Goal: Obtain resource: Obtain resource

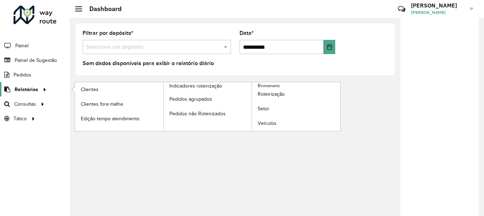
click at [28, 91] on span "Relatórios" at bounding box center [27, 89] width 24 height 7
click at [275, 84] on span "Romaneio" at bounding box center [269, 85] width 23 height 7
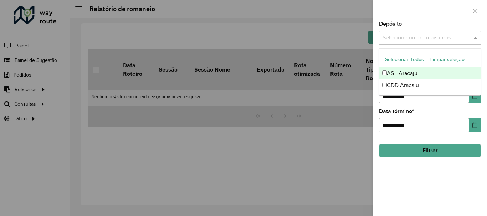
click at [401, 37] on input "text" at bounding box center [425, 38] width 91 height 9
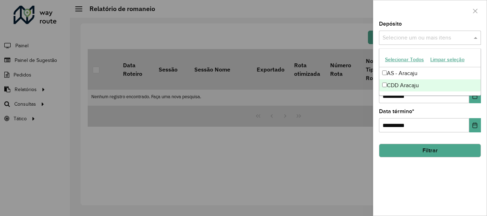
click at [411, 82] on div "CDD Aracaju" at bounding box center [429, 85] width 101 height 12
click at [423, 158] on div "**********" at bounding box center [429, 118] width 113 height 194
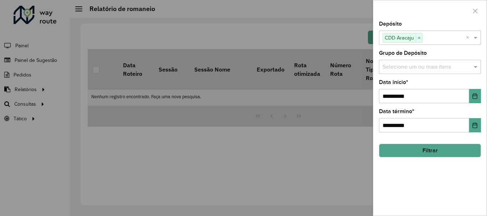
click at [418, 155] on button "Filtrar" at bounding box center [430, 151] width 102 height 14
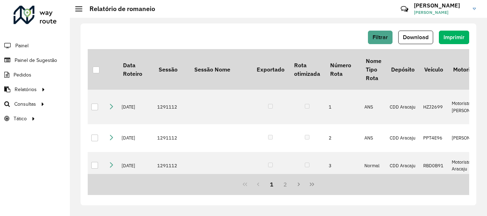
click at [419, 38] on span "Download" at bounding box center [415, 37] width 26 height 6
click at [274, 33] on div "Filtrar Download Imprimir" at bounding box center [278, 38] width 381 height 14
click at [385, 36] on span "Filtrar" at bounding box center [379, 37] width 15 height 6
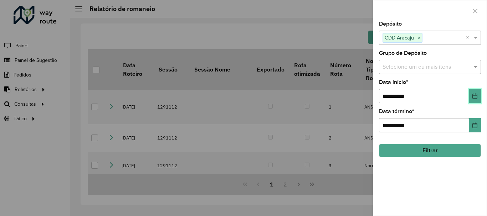
click at [469, 95] on button "Choose Date" at bounding box center [475, 96] width 12 height 14
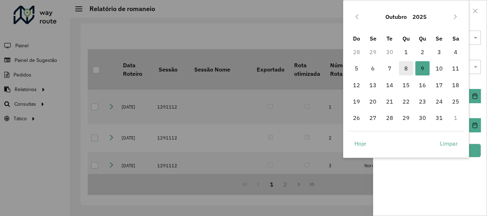
click at [405, 72] on span "8" at bounding box center [406, 68] width 14 height 14
type input "**********"
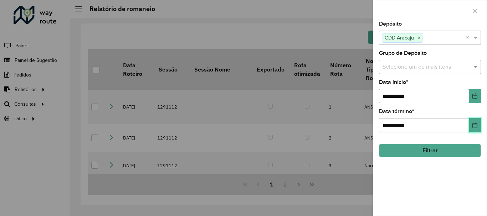
click at [473, 124] on icon "Choose Date" at bounding box center [474, 126] width 5 height 6
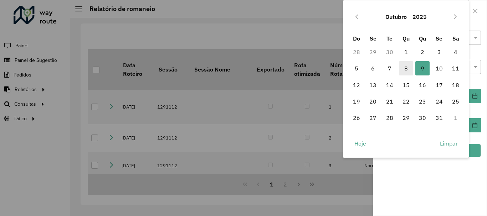
click at [404, 68] on span "8" at bounding box center [406, 68] width 14 height 14
type input "**********"
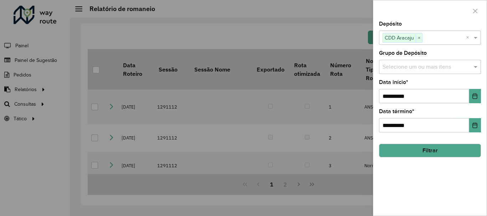
click at [450, 150] on button "Filtrar" at bounding box center [430, 151] width 102 height 14
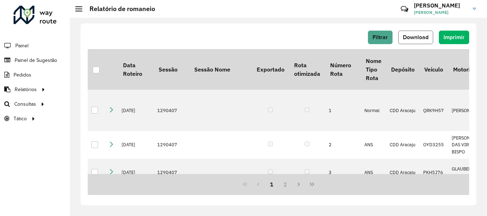
click at [407, 36] on span "Download" at bounding box center [415, 37] width 26 height 6
